Goal: Information Seeking & Learning: Learn about a topic

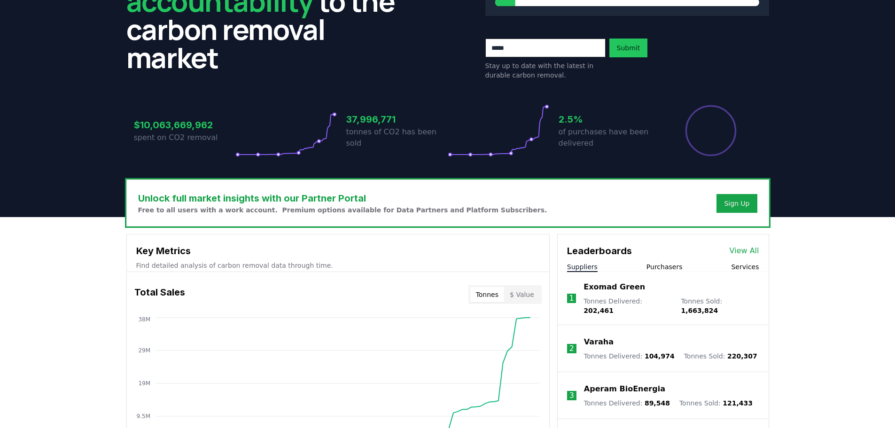
scroll to position [141, 0]
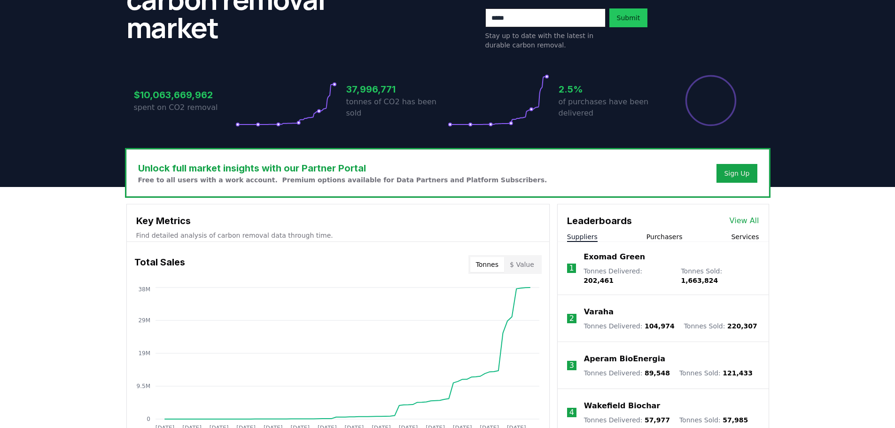
click at [671, 236] on button "Purchasers" at bounding box center [665, 236] width 36 height 9
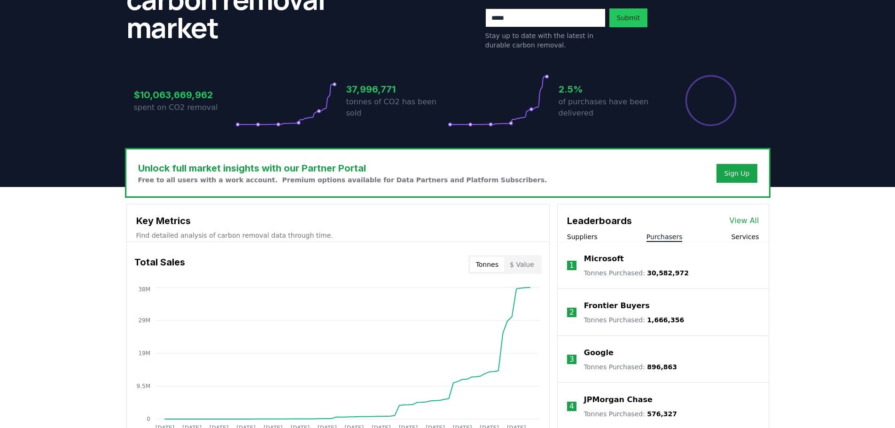
click at [582, 238] on button "Suppliers" at bounding box center [582, 236] width 31 height 9
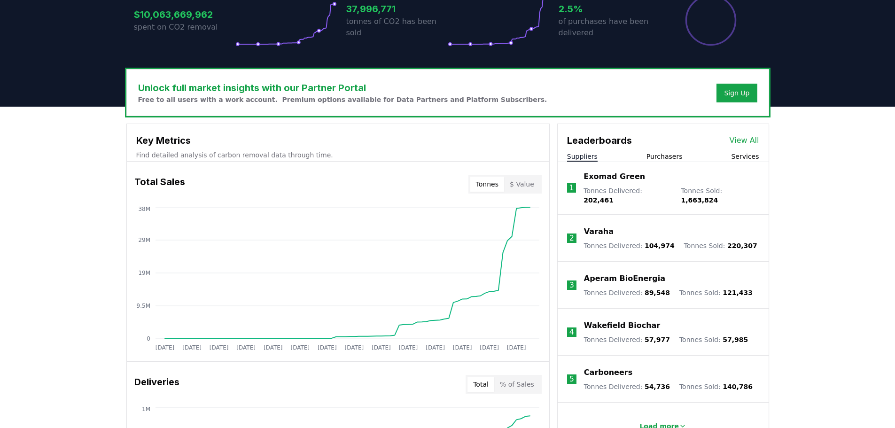
scroll to position [235, 0]
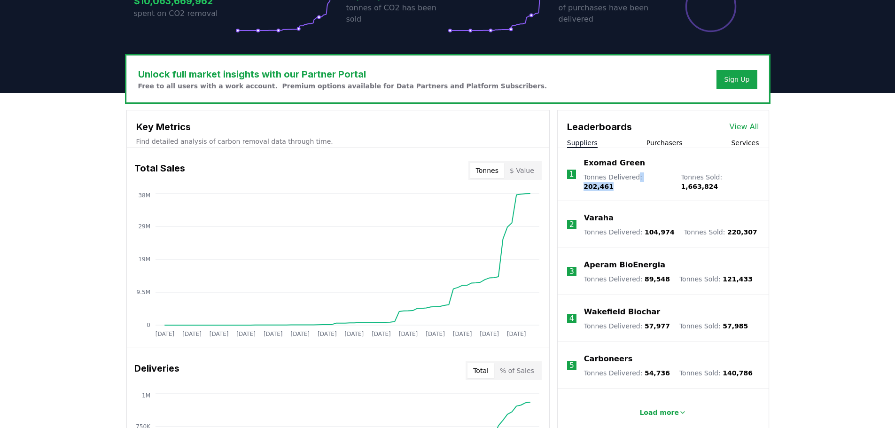
drag, startPoint x: 636, startPoint y: 177, endPoint x: 665, endPoint y: 177, distance: 29.1
click at [665, 177] on div "Tonnes Delivered : 202,461 Tonnes Sold : 1,663,824" at bounding box center [671, 181] width 175 height 19
drag, startPoint x: 714, startPoint y: 180, endPoint x: 745, endPoint y: 179, distance: 31.0
click at [745, 179] on li "1 Exomad Green Tonnes Delivered : 202,461 Tonnes Sold : 1,663,824" at bounding box center [663, 174] width 211 height 53
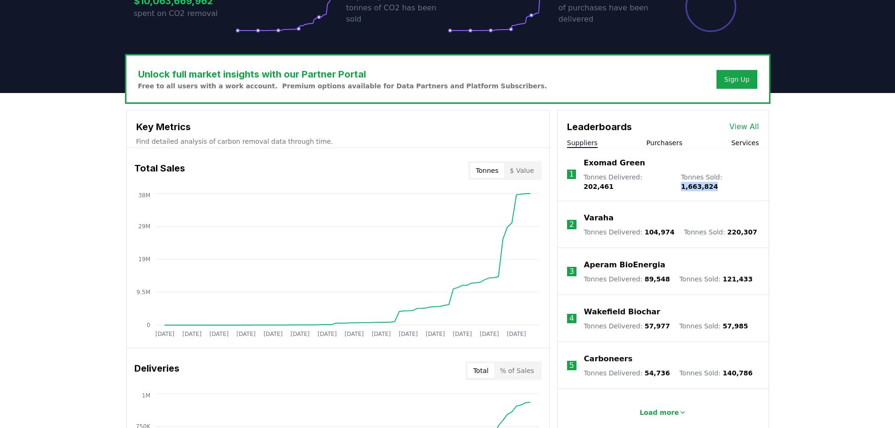
drag, startPoint x: 722, startPoint y: 179, endPoint x: 746, endPoint y: 179, distance: 24.0
click at [746, 179] on li "1 Exomad Green Tonnes Delivered : 202,461 Tonnes Sold : 1,663,824" at bounding box center [663, 174] width 211 height 53
drag, startPoint x: 745, startPoint y: 226, endPoint x: 711, endPoint y: 227, distance: 34.3
click at [711, 227] on li "2 Varaha Tonnes Delivered : 104,974 Tonnes Sold : 220,307" at bounding box center [663, 224] width 211 height 47
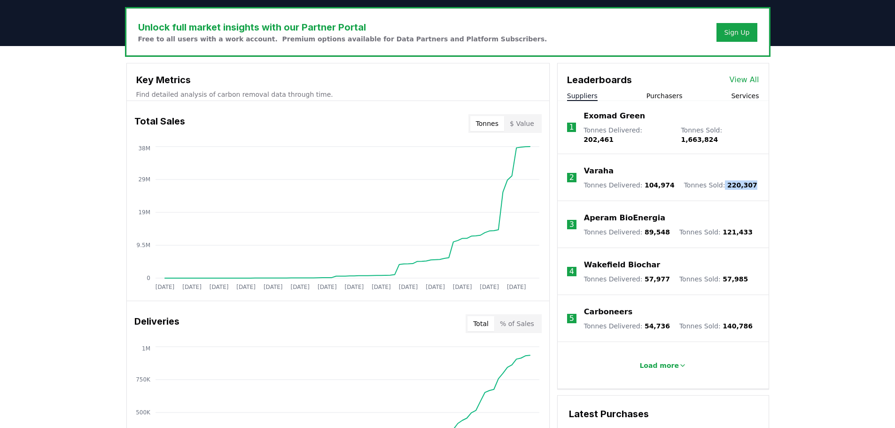
scroll to position [141, 0]
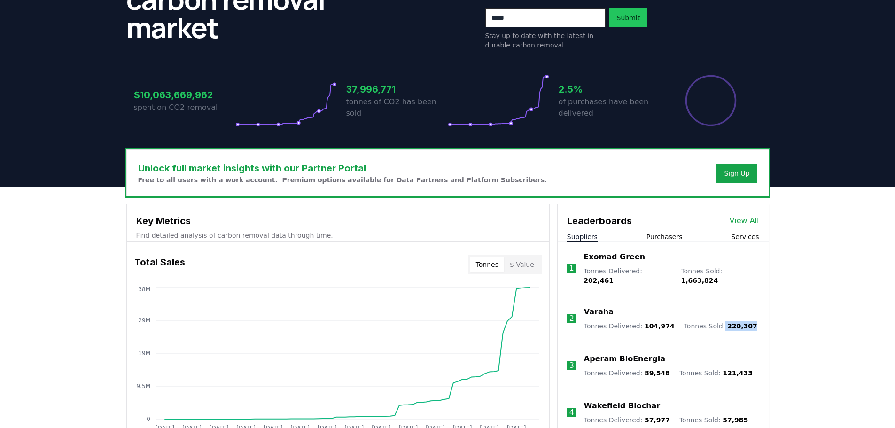
click at [669, 238] on button "Purchasers" at bounding box center [665, 236] width 36 height 9
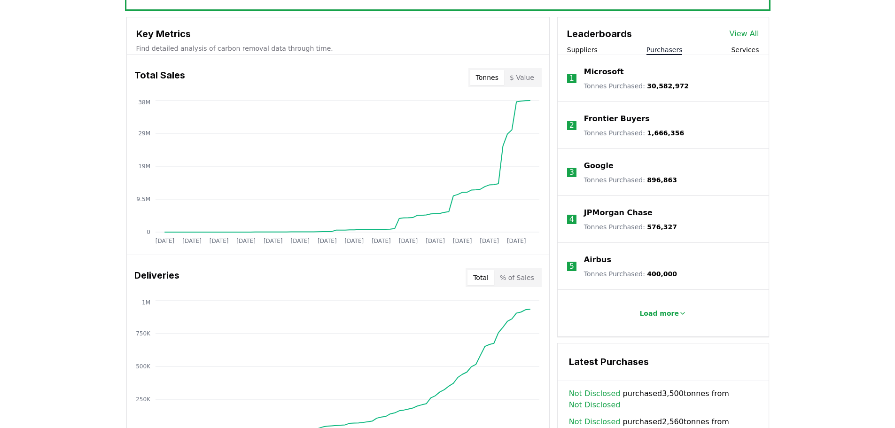
scroll to position [329, 0]
click at [668, 309] on p "Load more" at bounding box center [659, 312] width 39 height 9
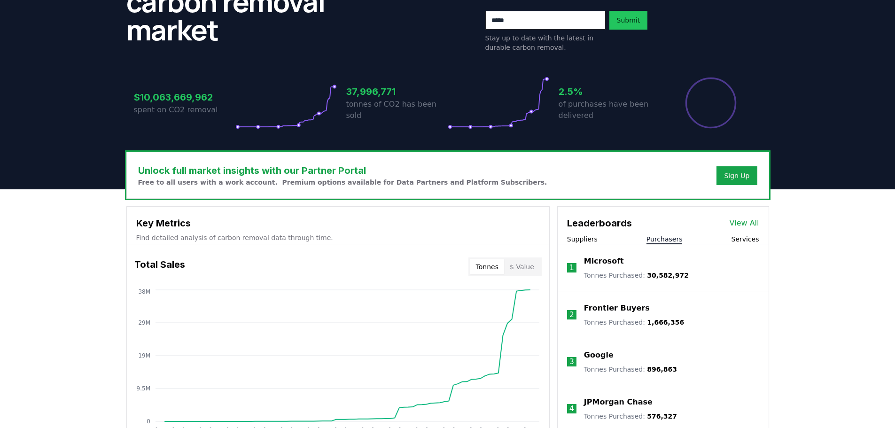
scroll to position [141, 0]
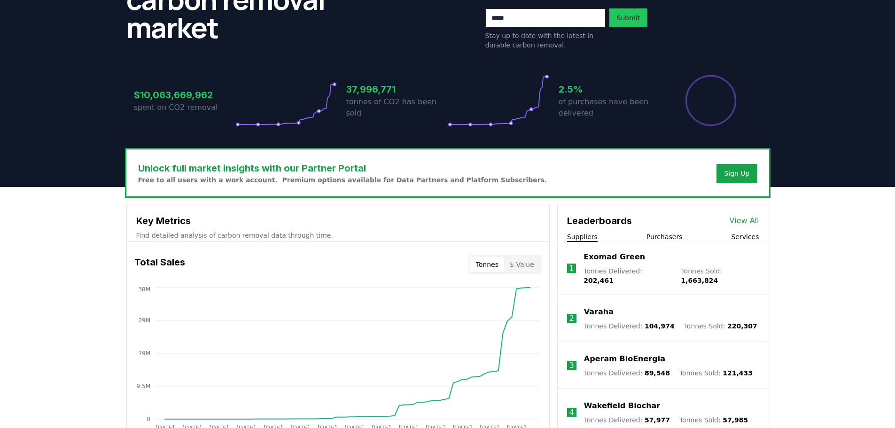
click at [583, 234] on button "Suppliers" at bounding box center [582, 236] width 31 height 9
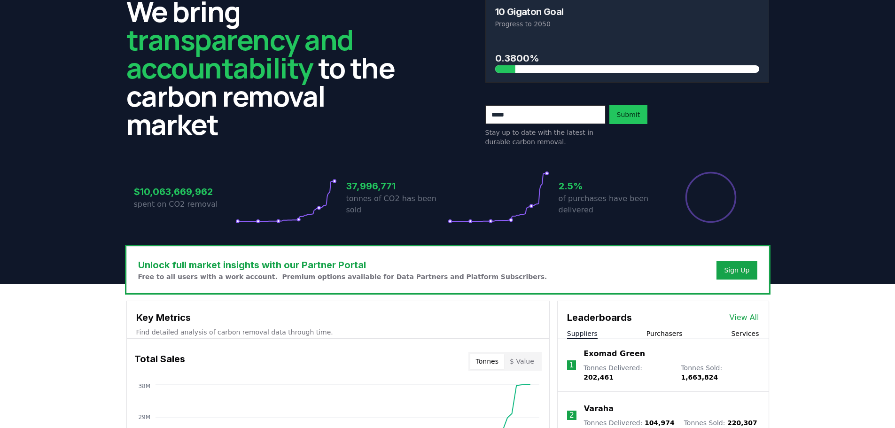
scroll to position [0, 0]
